Goal: Navigation & Orientation: Find specific page/section

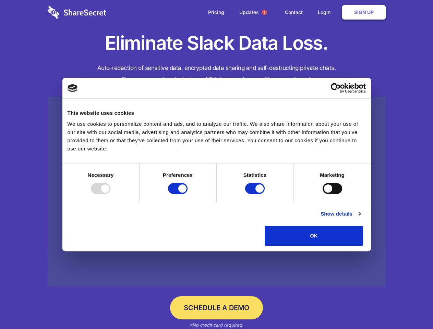
click at [110, 194] on div at bounding box center [101, 188] width 20 height 11
click at [188, 194] on input "Preferences" at bounding box center [178, 188] width 20 height 11
checkbox input "false"
click at [256, 194] on input "Statistics" at bounding box center [255, 188] width 20 height 11
checkbox input "false"
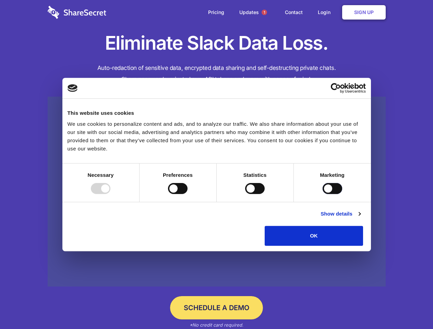
click at [323, 194] on input "Marketing" at bounding box center [333, 188] width 20 height 11
checkbox input "true"
click at [361, 218] on link "Show details" at bounding box center [341, 214] width 40 height 8
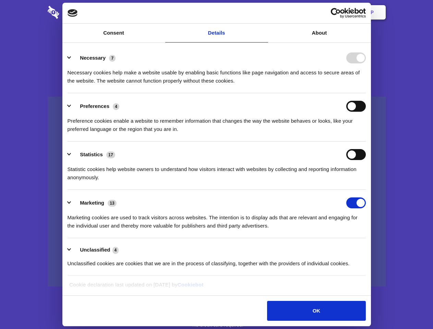
click at [366, 93] on li "Necessary 7 Necessary cookies help make a website usable by enabling basic func…" at bounding box center [217, 69] width 299 height 48
click at [264, 12] on span "1" at bounding box center [264, 12] width 5 height 5
